Goal: Navigation & Orientation: Understand site structure

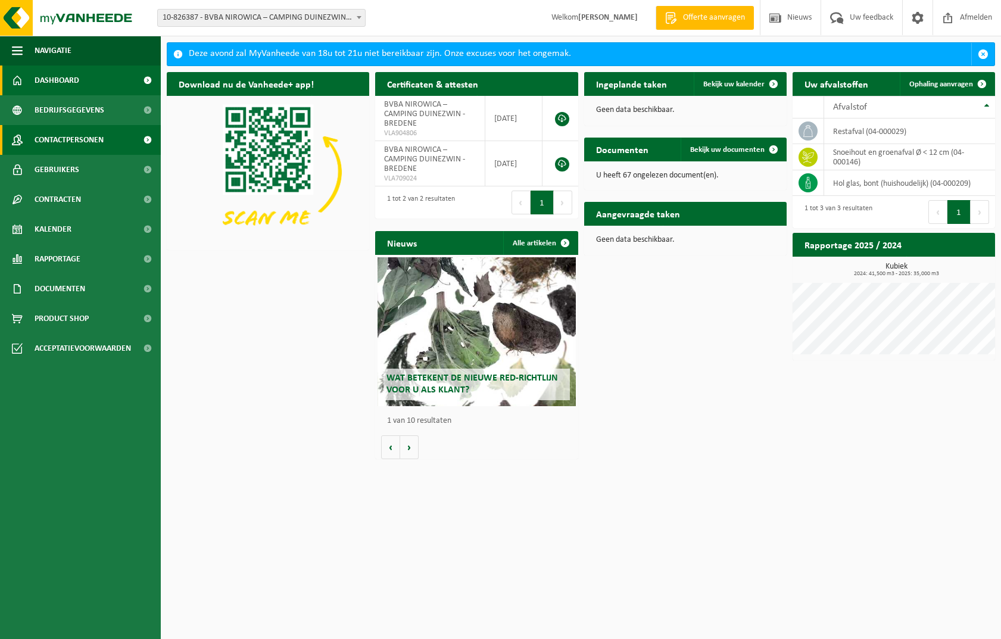
click at [74, 134] on span "Contactpersonen" at bounding box center [69, 140] width 69 height 30
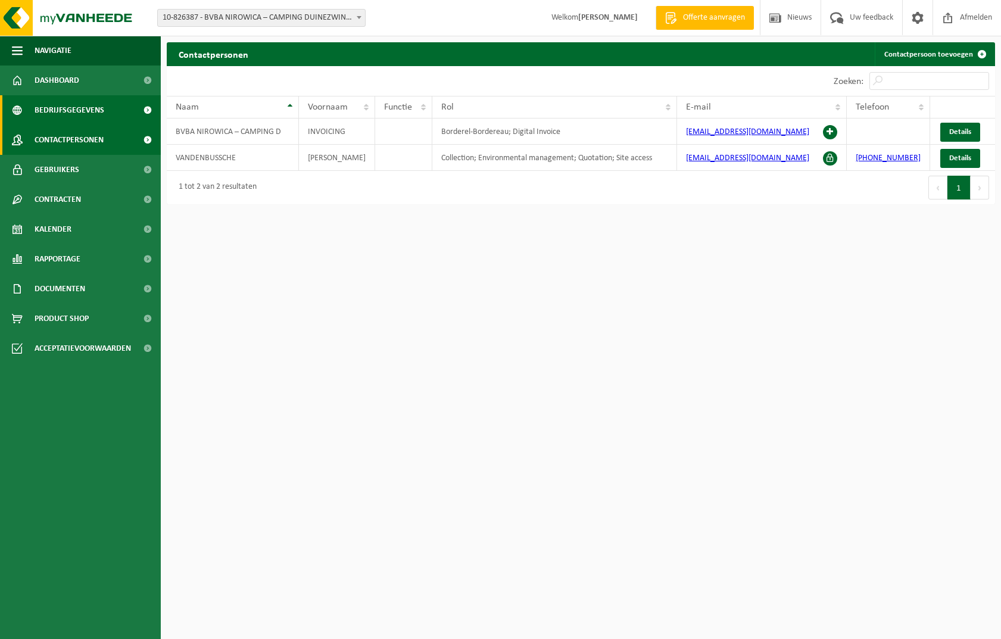
click at [99, 120] on span "Bedrijfsgegevens" at bounding box center [70, 110] width 70 height 30
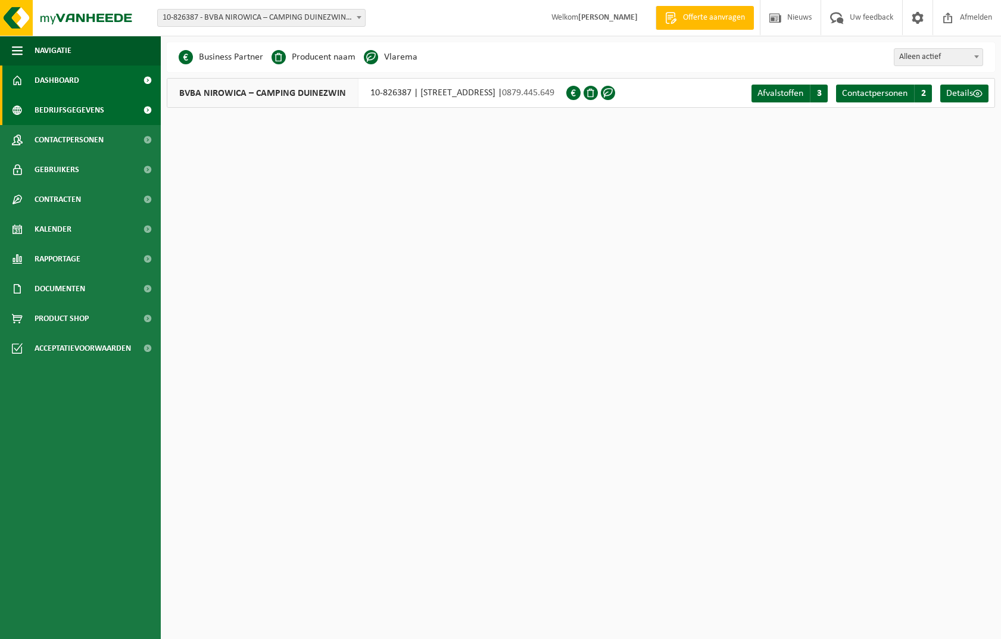
click at [84, 82] on link "Dashboard" at bounding box center [80, 81] width 161 height 30
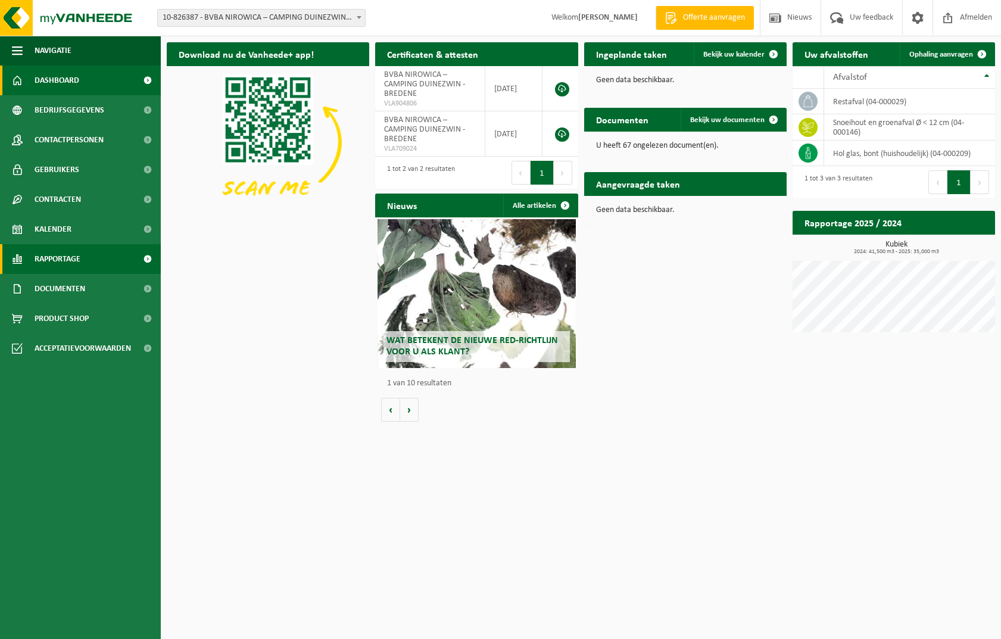
click at [82, 270] on link "Rapportage" at bounding box center [80, 259] width 161 height 30
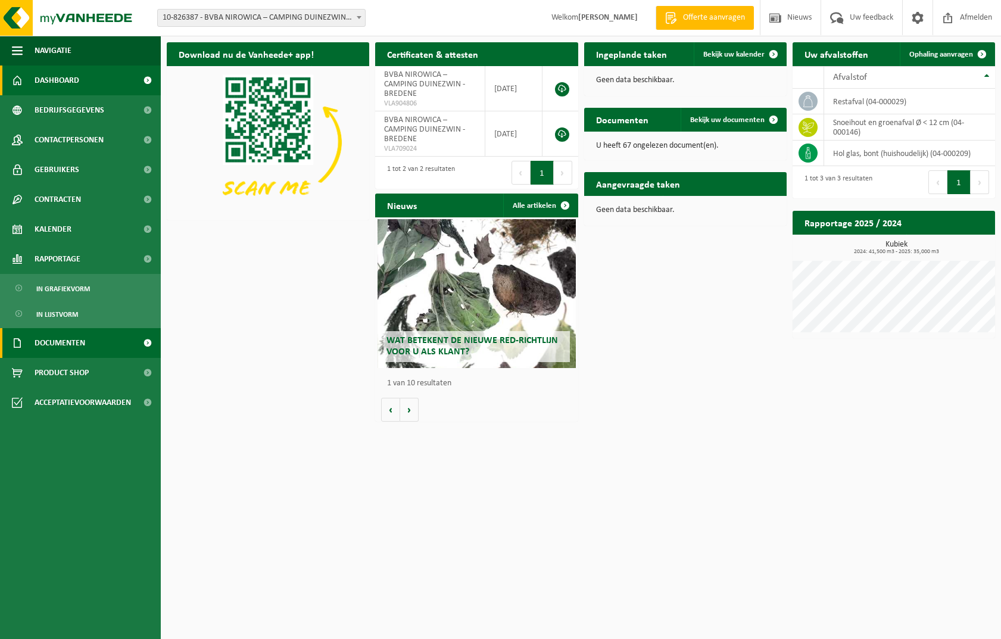
click at [67, 342] on span "Documenten" at bounding box center [60, 343] width 51 height 30
